Goal: Task Accomplishment & Management: Manage account settings

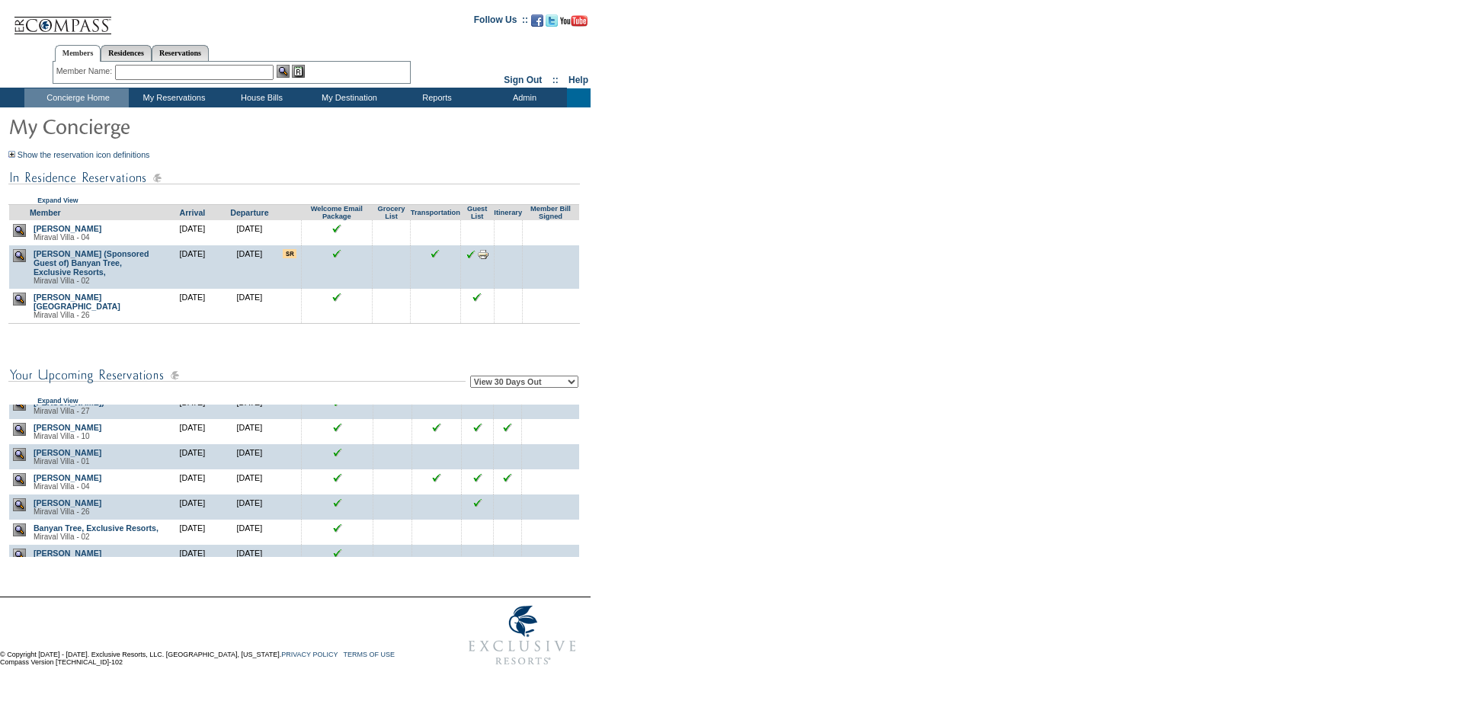
scroll to position [229, 0]
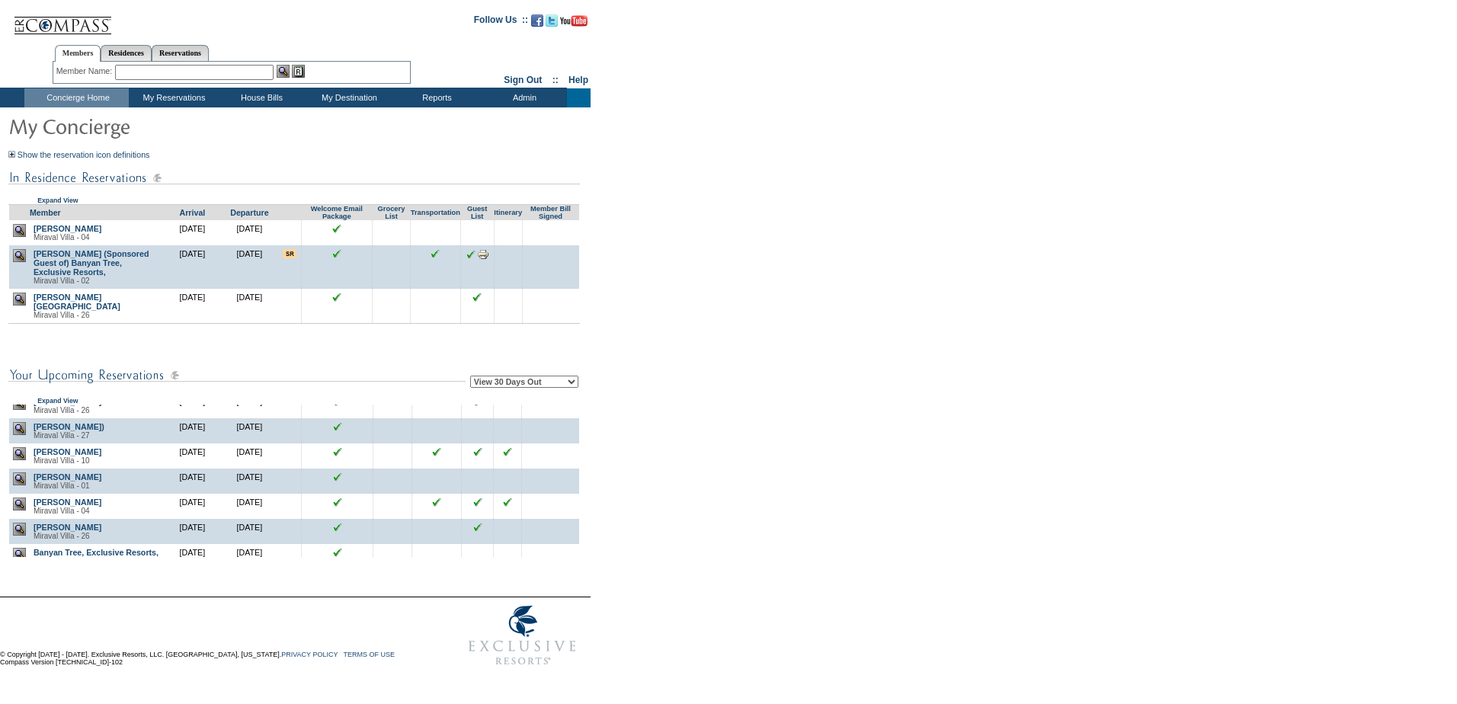
click at [21, 486] on img at bounding box center [19, 479] width 13 height 13
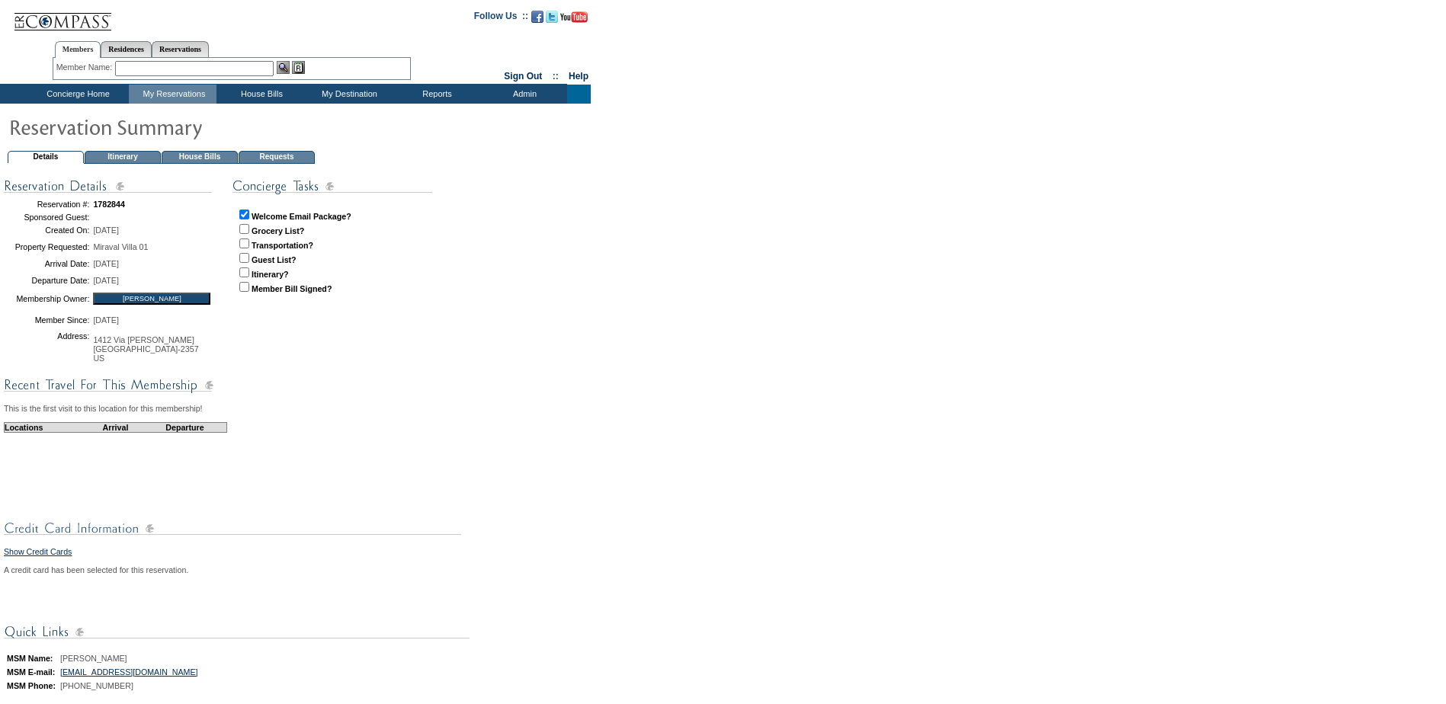
click at [247, 258] on input "checkbox" at bounding box center [244, 258] width 10 height 10
checkbox input "true"
click at [245, 274] on input "checkbox" at bounding box center [244, 273] width 10 height 10
checkbox input "true"
click at [245, 242] on input "checkbox" at bounding box center [244, 244] width 10 height 10
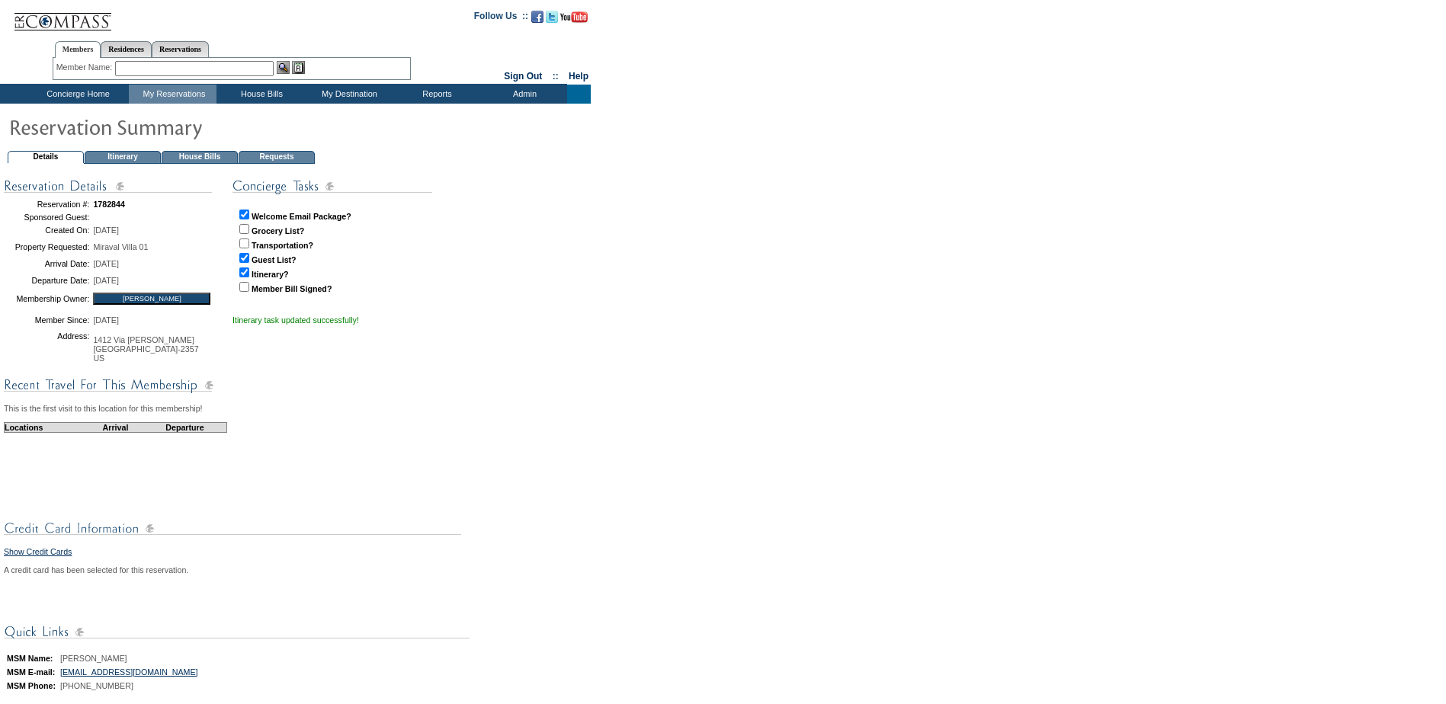
checkbox input "true"
click at [94, 90] on td "Concierge Home" at bounding box center [76, 94] width 104 height 19
